Goal: Task Accomplishment & Management: Manage account settings

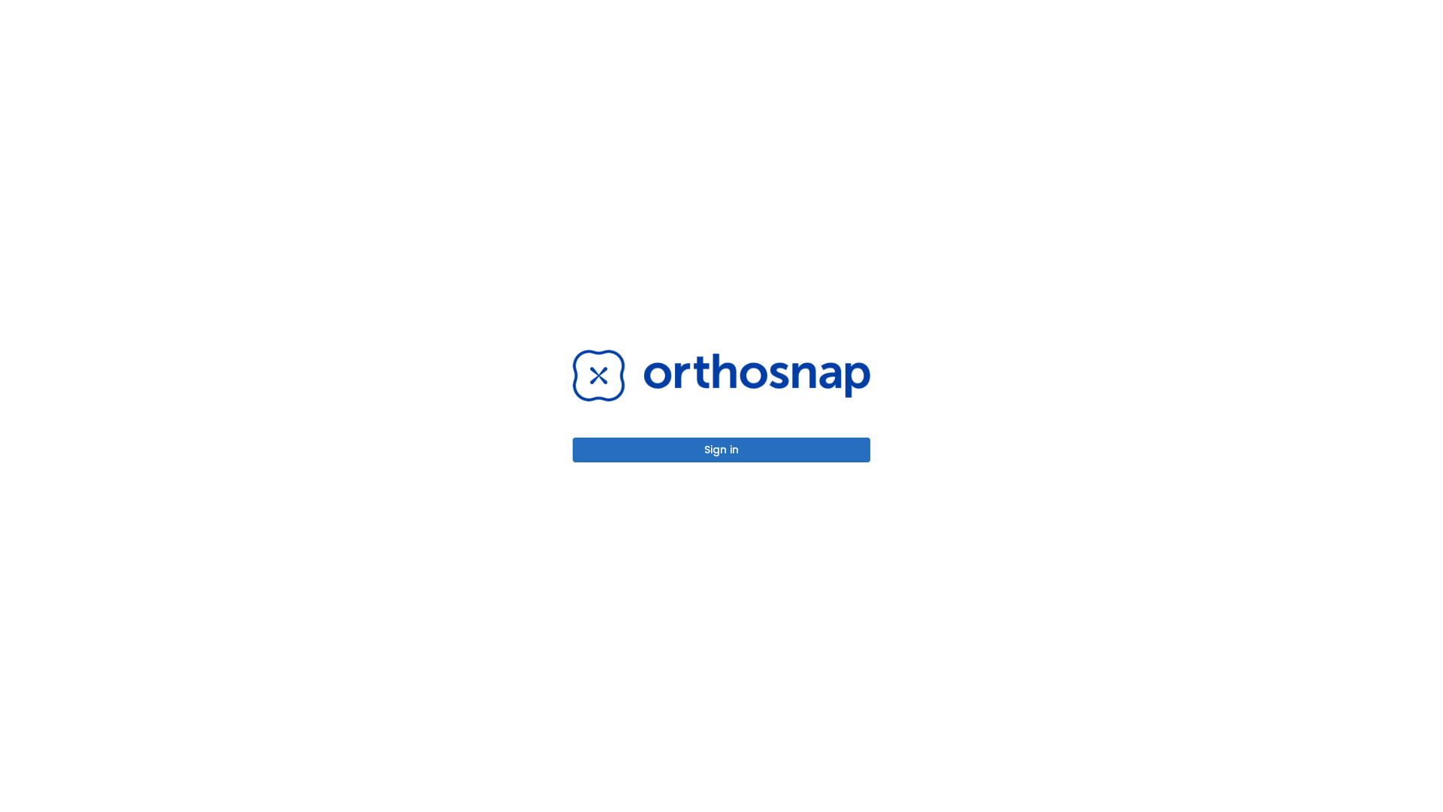
click at [722, 449] on button "Sign in" at bounding box center [722, 449] width 298 height 25
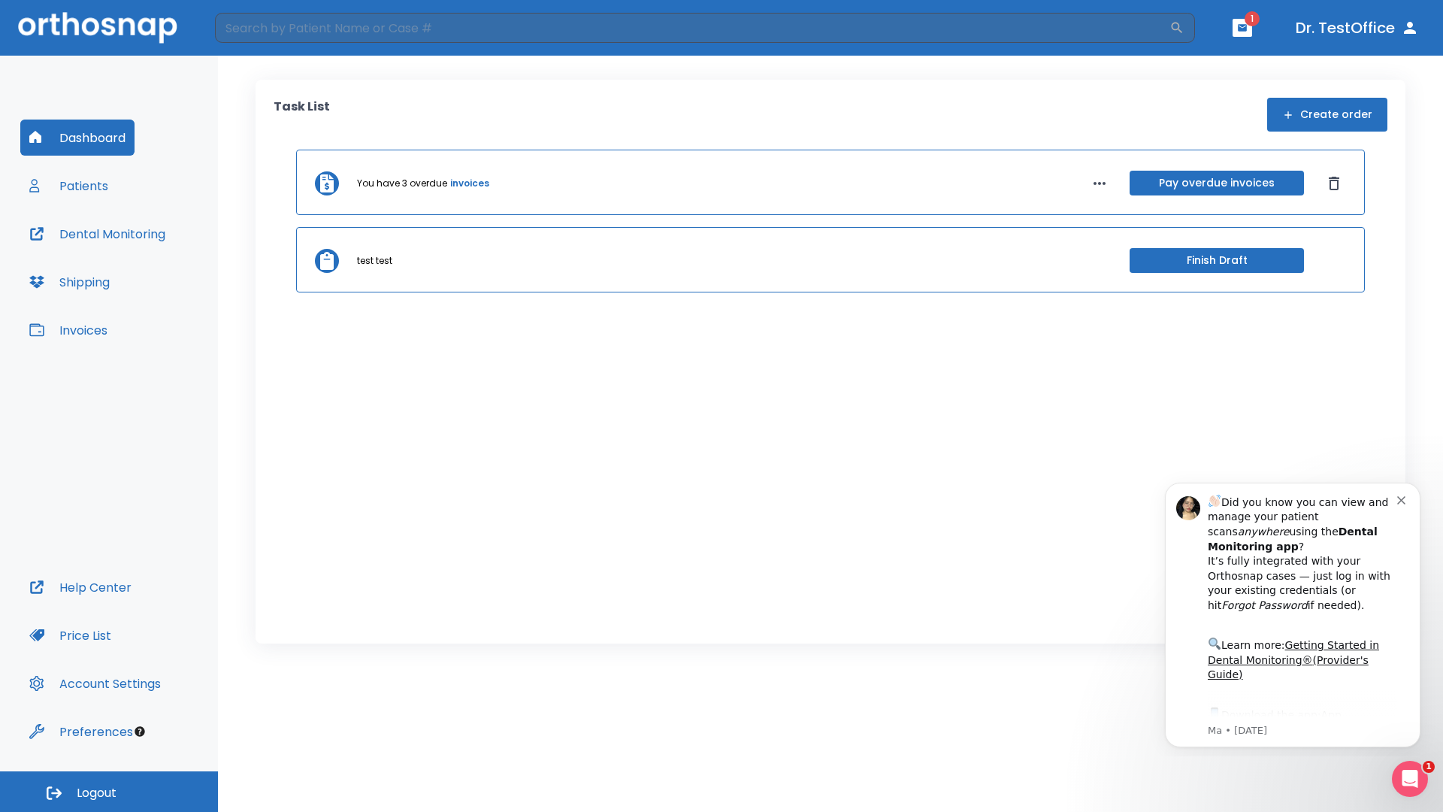
click at [109, 791] on span "Logout" at bounding box center [97, 793] width 40 height 17
